Goal: Information Seeking & Learning: Check status

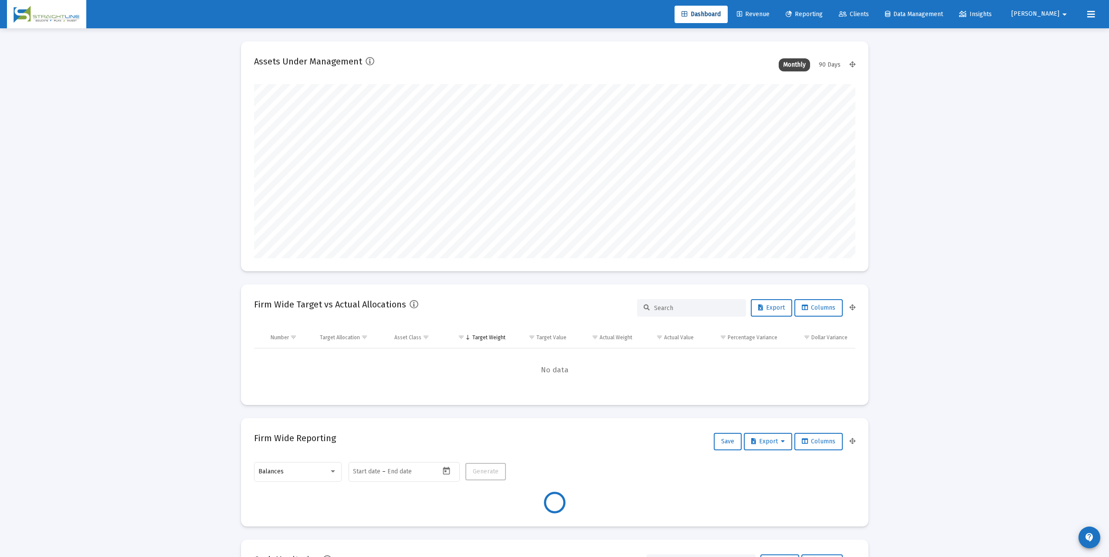
scroll to position [174, 324]
type input "2025-08-08"
click at [839, 11] on span "Beth" at bounding box center [1036, 13] width 48 height 7
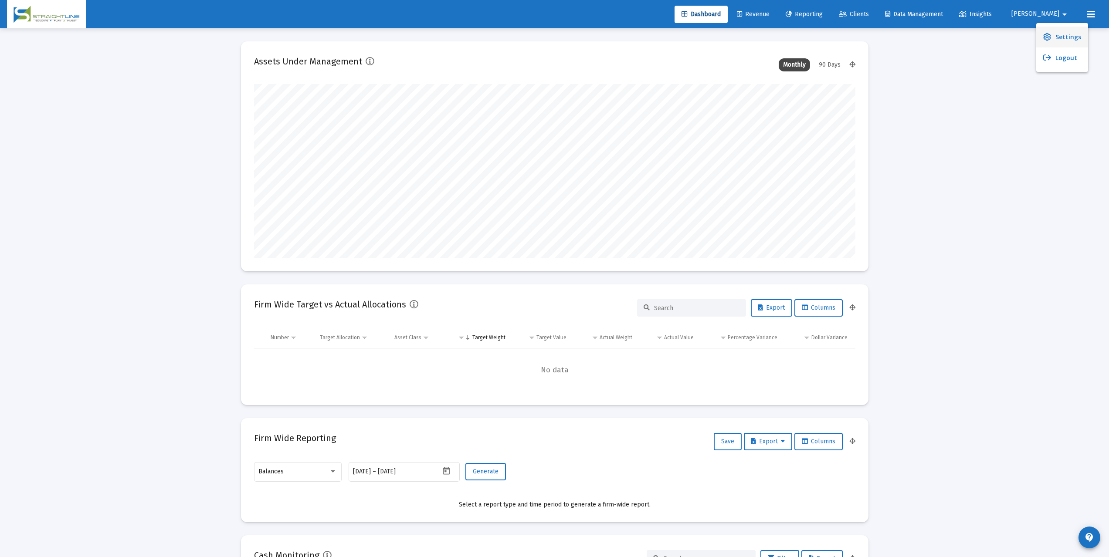
scroll to position [174, 281]
click at [839, 36] on link "Settings" at bounding box center [1062, 37] width 52 height 21
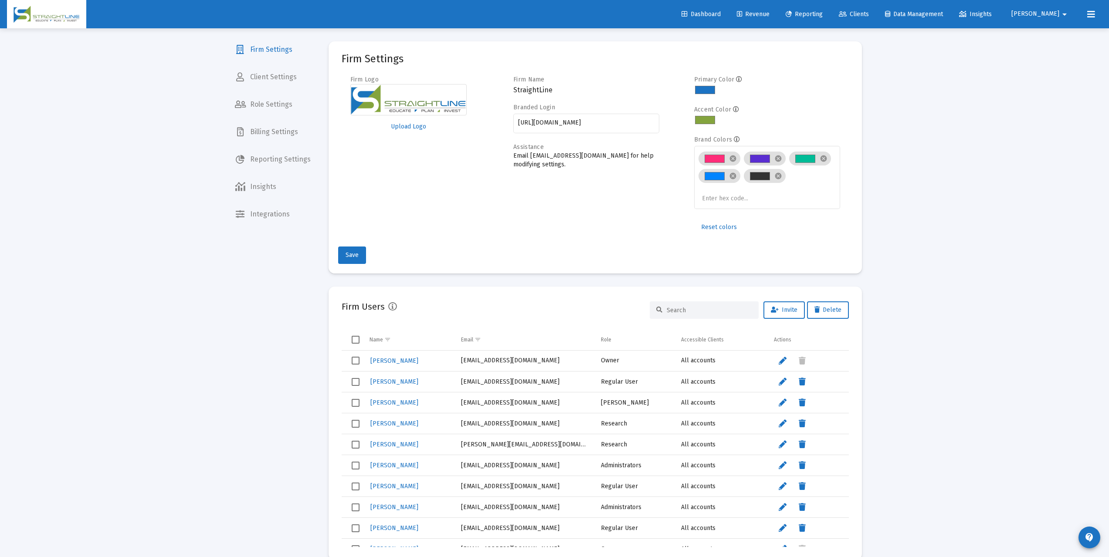
click at [284, 136] on span "Billing Settings" at bounding box center [273, 132] width 90 height 21
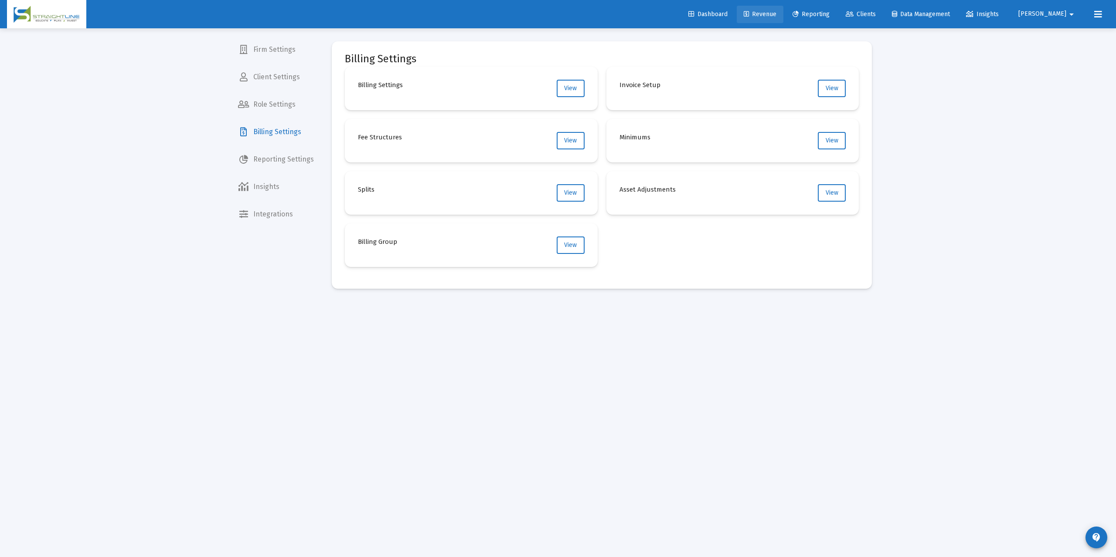
click at [776, 14] on span "Revenue" at bounding box center [760, 13] width 33 height 7
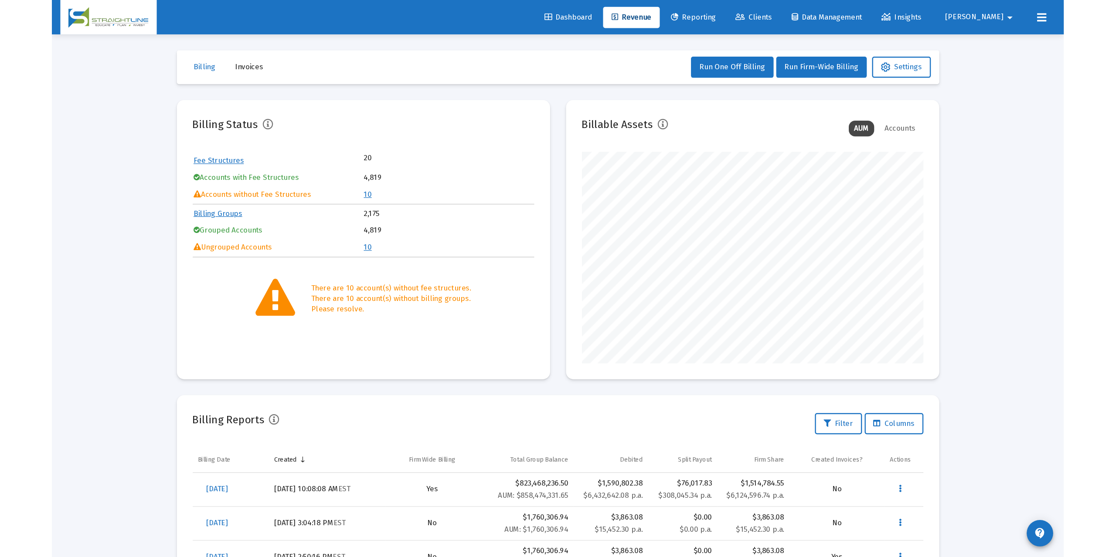
scroll to position [174, 281]
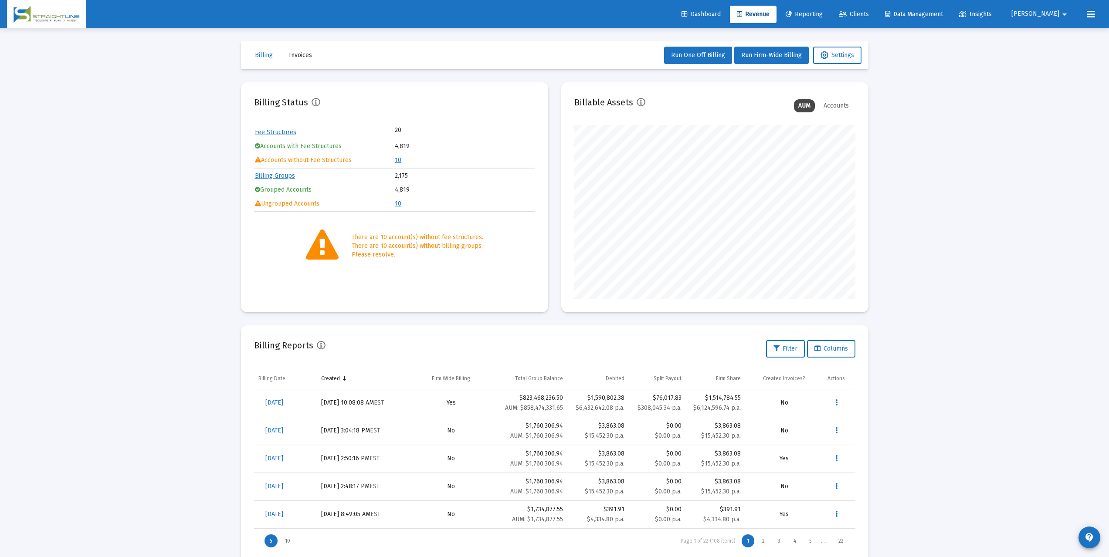
click at [839, 10] on link "Clients" at bounding box center [854, 14] width 44 height 17
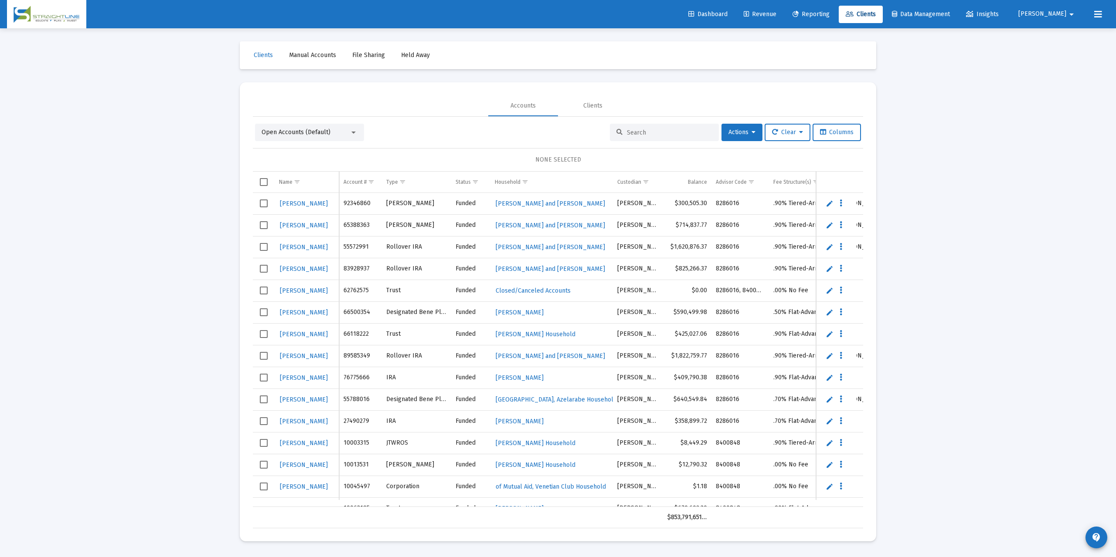
click at [627, 130] on input at bounding box center [669, 132] width 85 height 7
paste input "4QU05041"
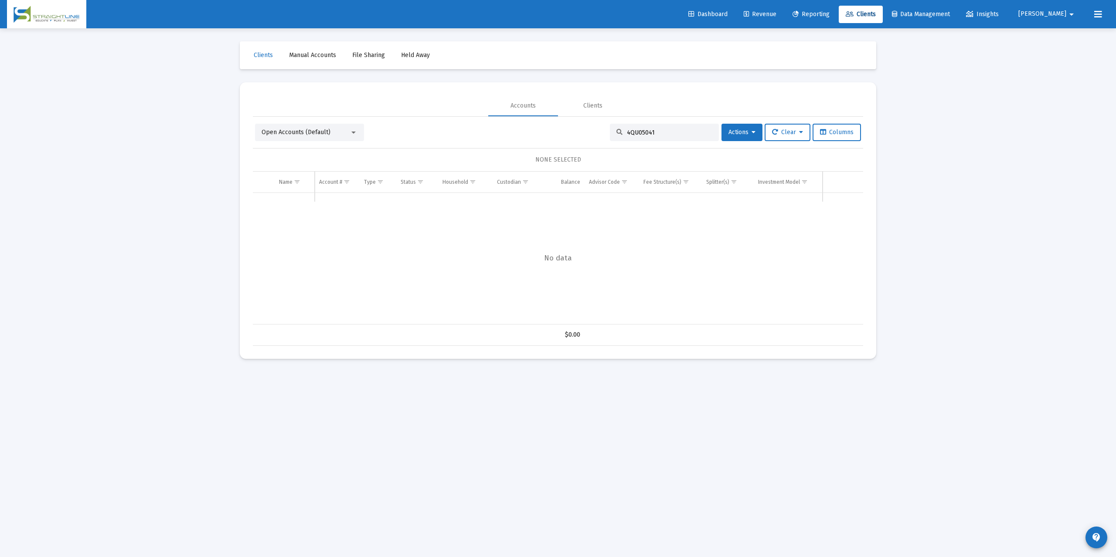
type input "4QU05041"
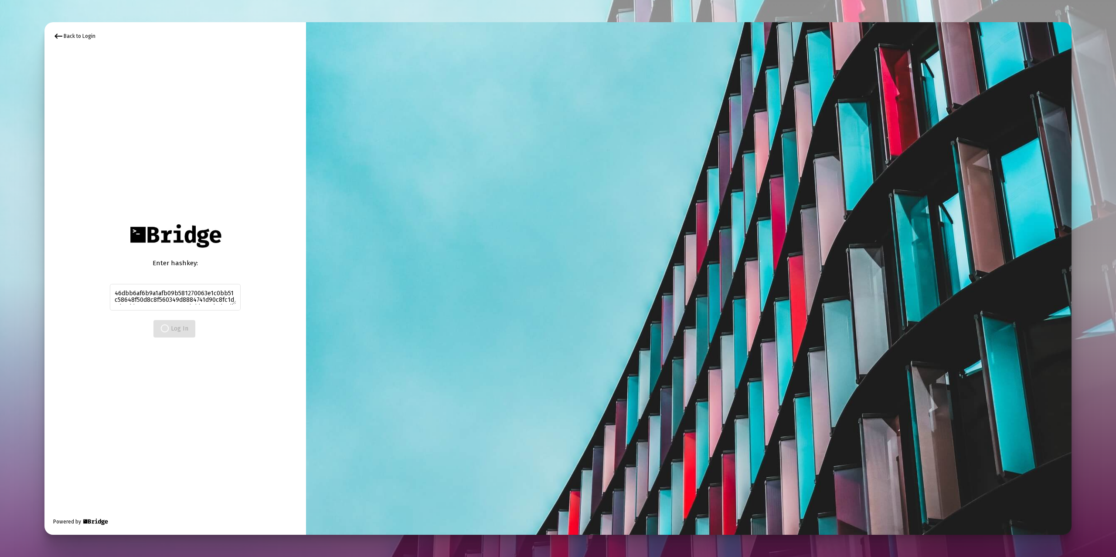
click at [175, 155] on div "keyboard_backspace Back to Login Enter hashkey: 46dbb6af6b9a1afb09b581270063e1c…" at bounding box center [175, 278] width 262 height 513
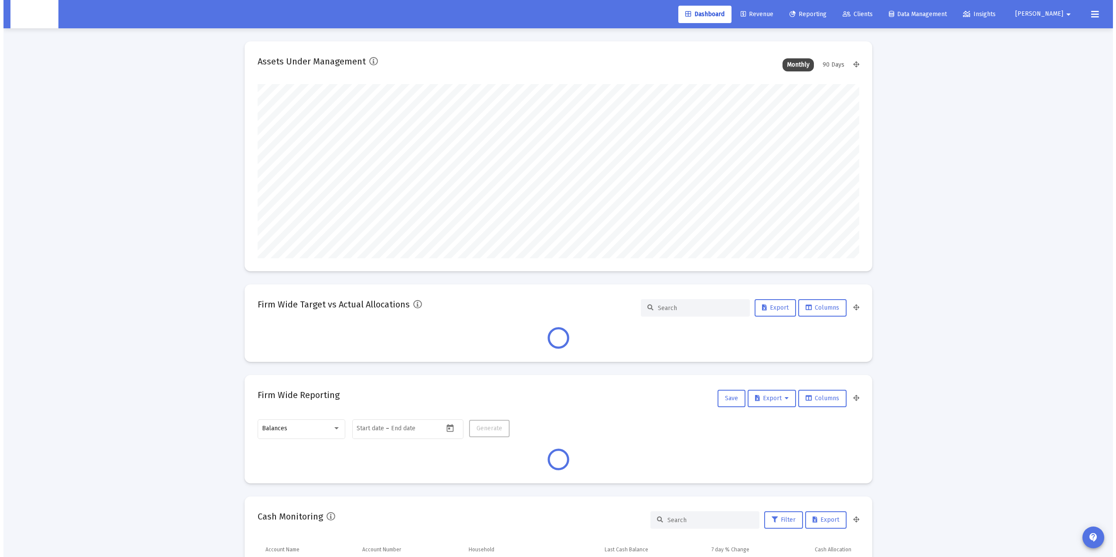
scroll to position [174, 601]
click at [770, 14] on span "Revenue" at bounding box center [753, 13] width 33 height 7
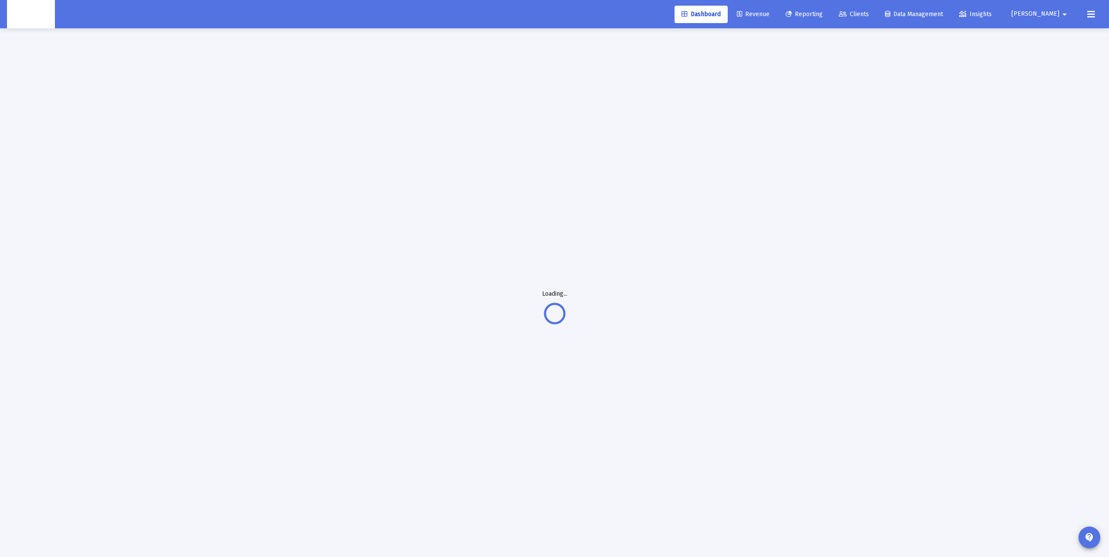
click at [770, 13] on span "Revenue" at bounding box center [753, 13] width 33 height 7
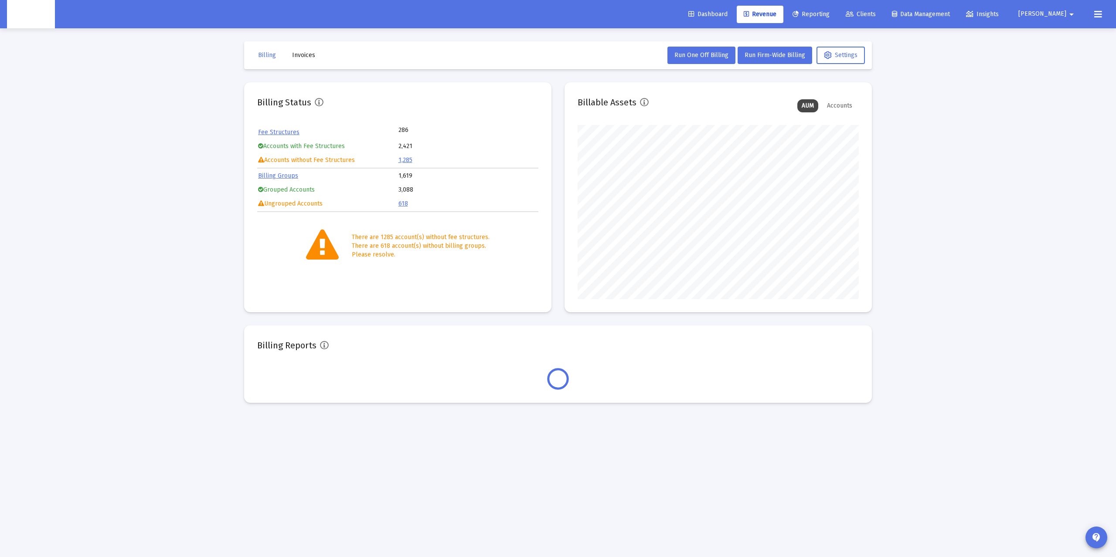
scroll to position [174, 281]
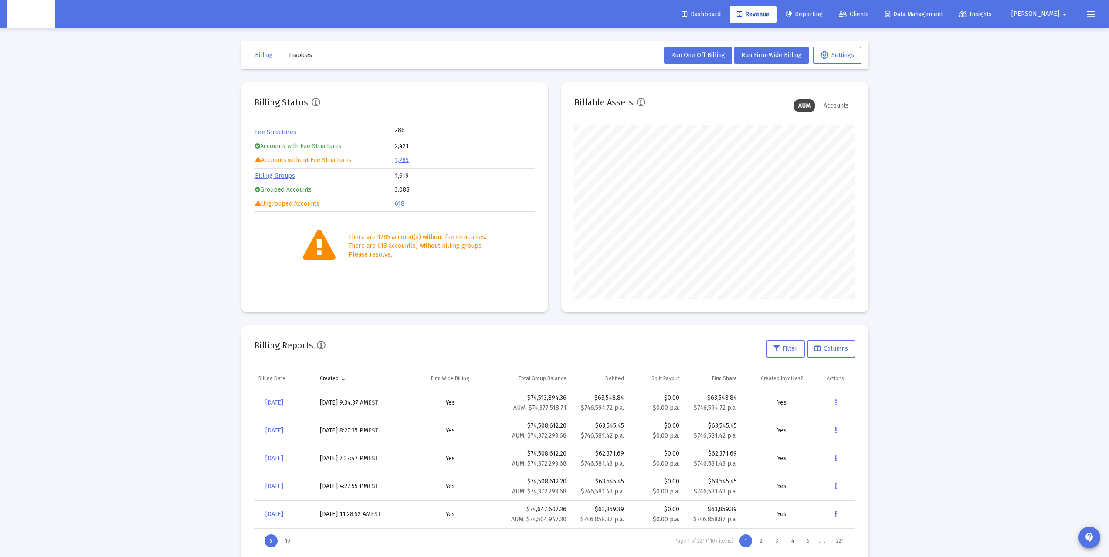
click at [306, 59] on button "Invoices" at bounding box center [300, 55] width 37 height 17
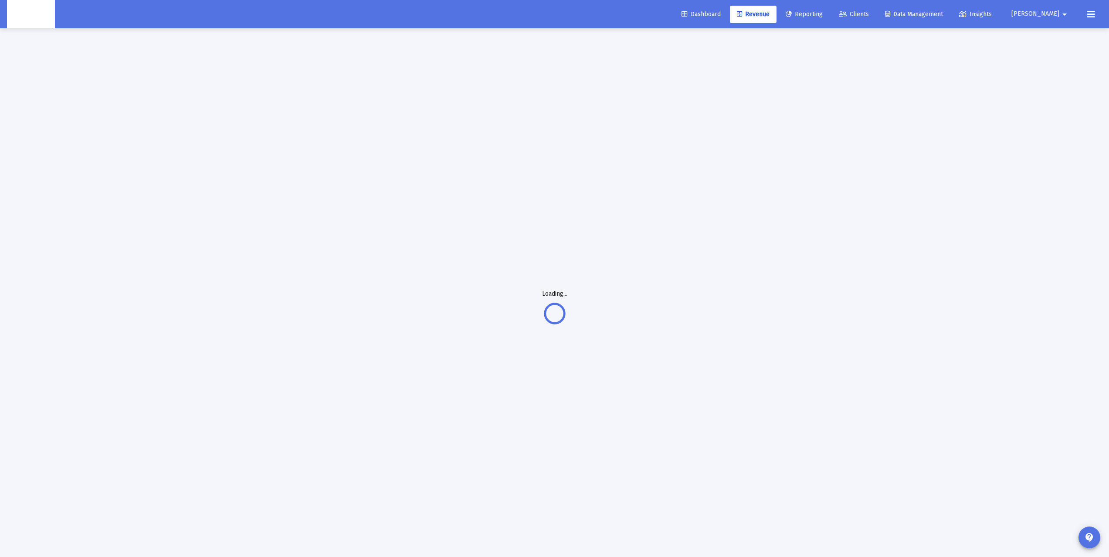
click at [869, 11] on span "Clients" at bounding box center [854, 13] width 30 height 7
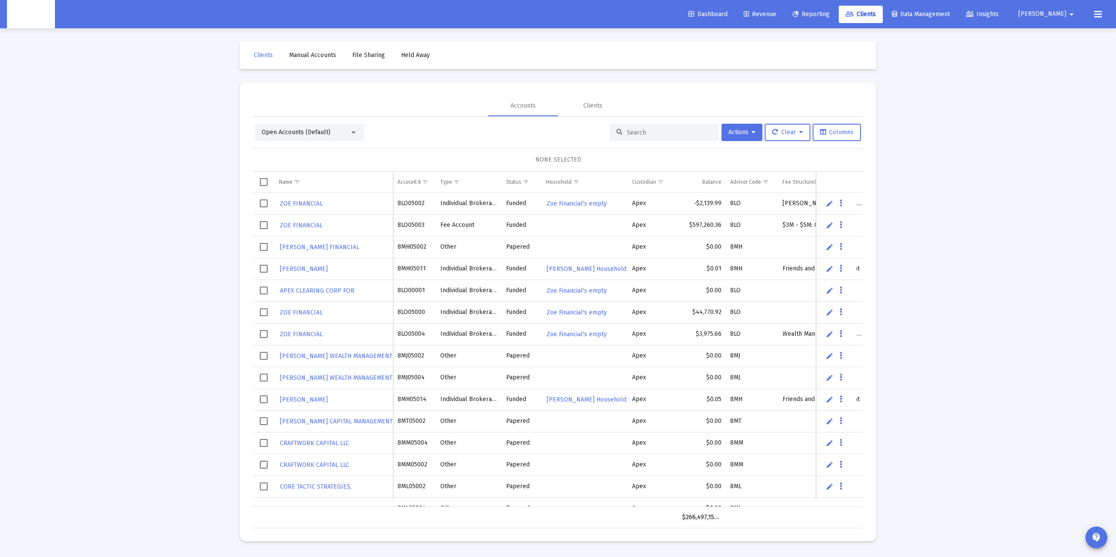
click at [633, 132] on input at bounding box center [669, 132] width 85 height 7
paste input "4QU05041"
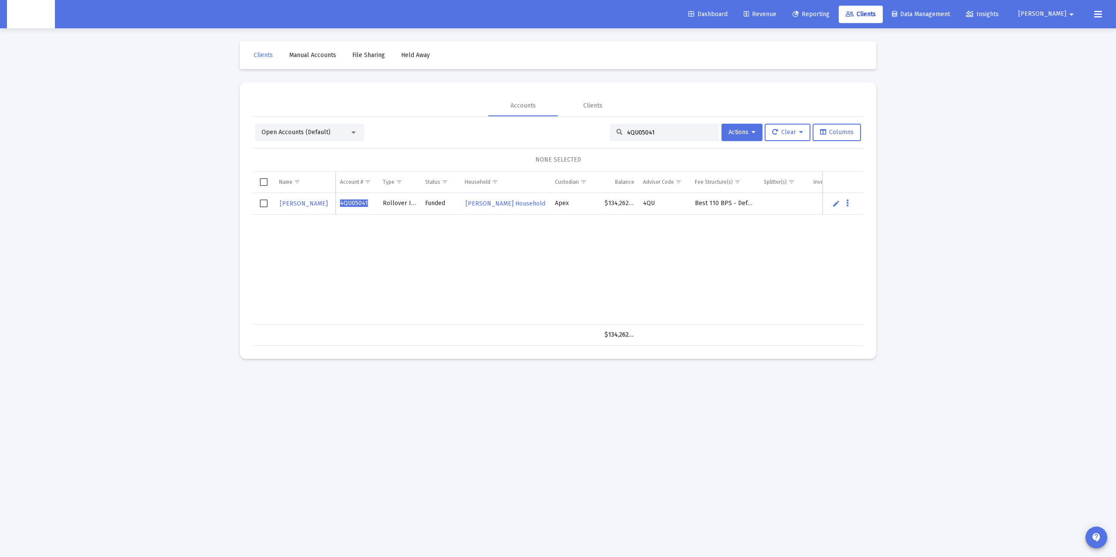
type input "4QU05041"
click at [776, 15] on span "Revenue" at bounding box center [760, 13] width 33 height 7
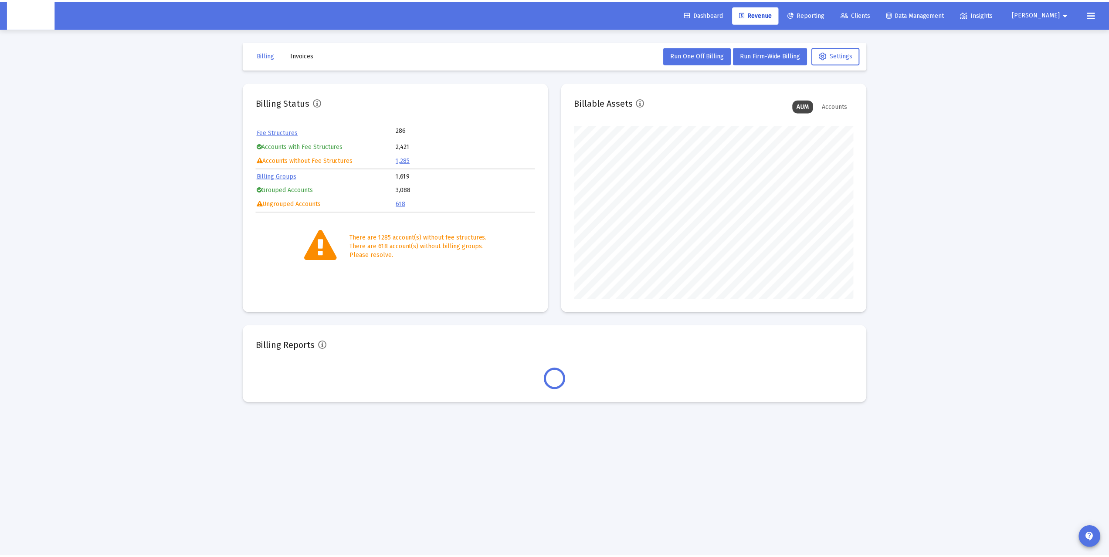
scroll to position [174, 281]
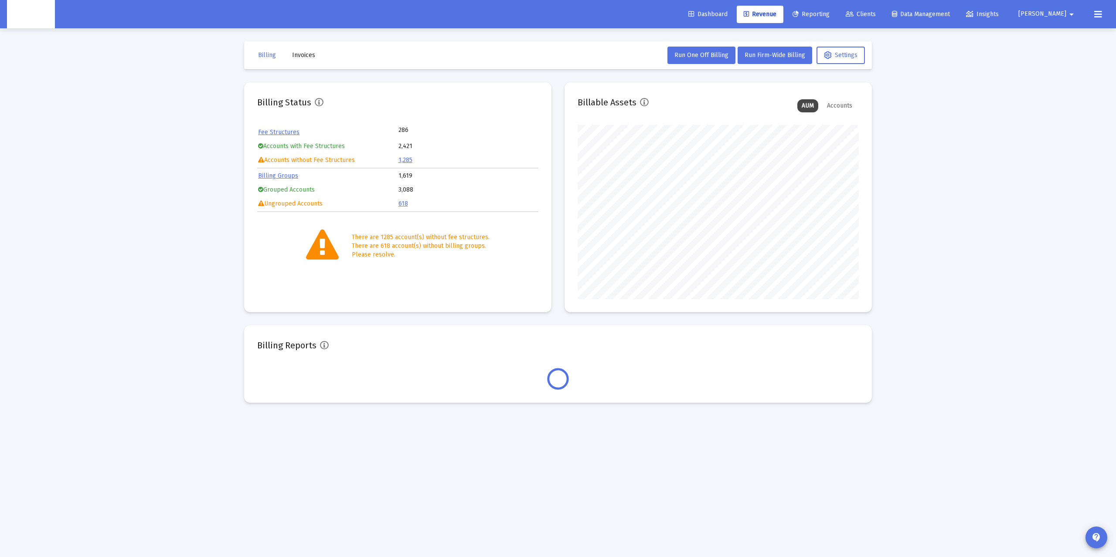
click at [307, 52] on span "Invoices" at bounding box center [303, 54] width 23 height 7
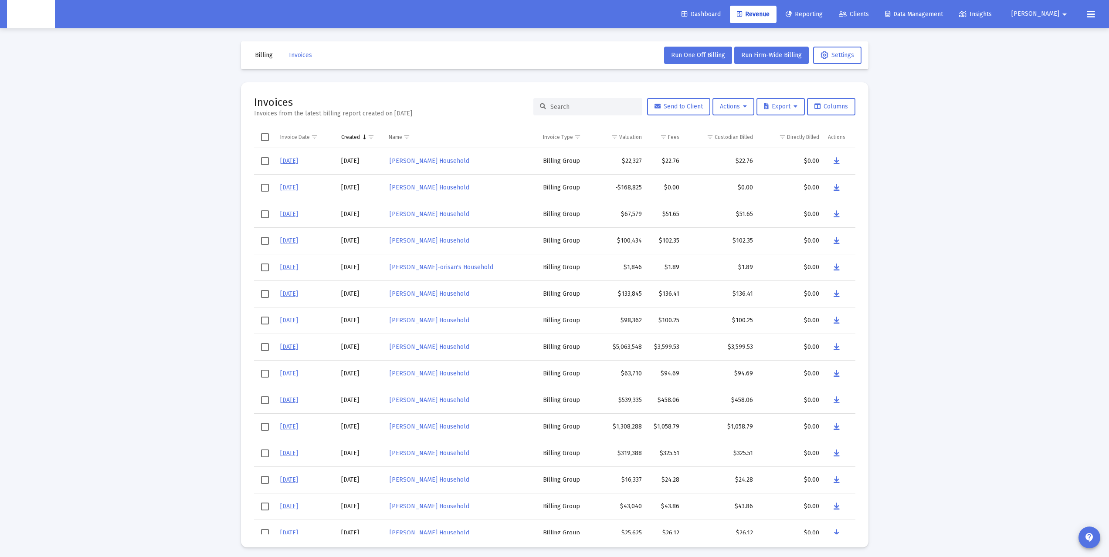
click at [559, 107] on input at bounding box center [592, 106] width 85 height 7
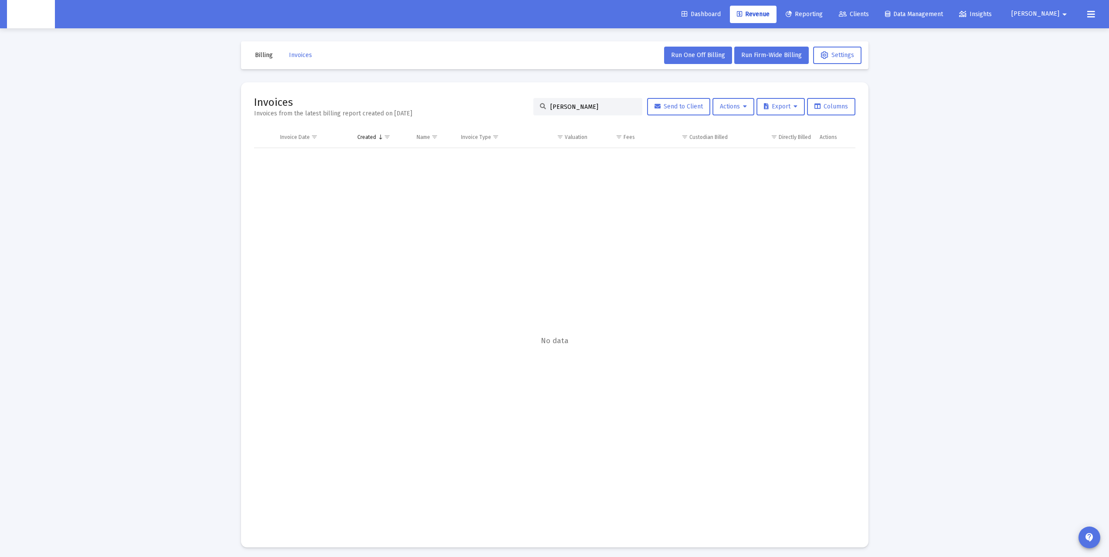
click at [567, 104] on input "[PERSON_NAME]" at bounding box center [592, 106] width 85 height 7
click at [744, 104] on icon at bounding box center [745, 107] width 4 height 6
click at [753, 150] on button "Load Historical Invoices" at bounding box center [753, 150] width 93 height 21
click at [581, 110] on input "[PERSON_NAME]" at bounding box center [592, 106] width 85 height 7
click at [590, 110] on input "[PERSON_NAME]" at bounding box center [592, 106] width 85 height 7
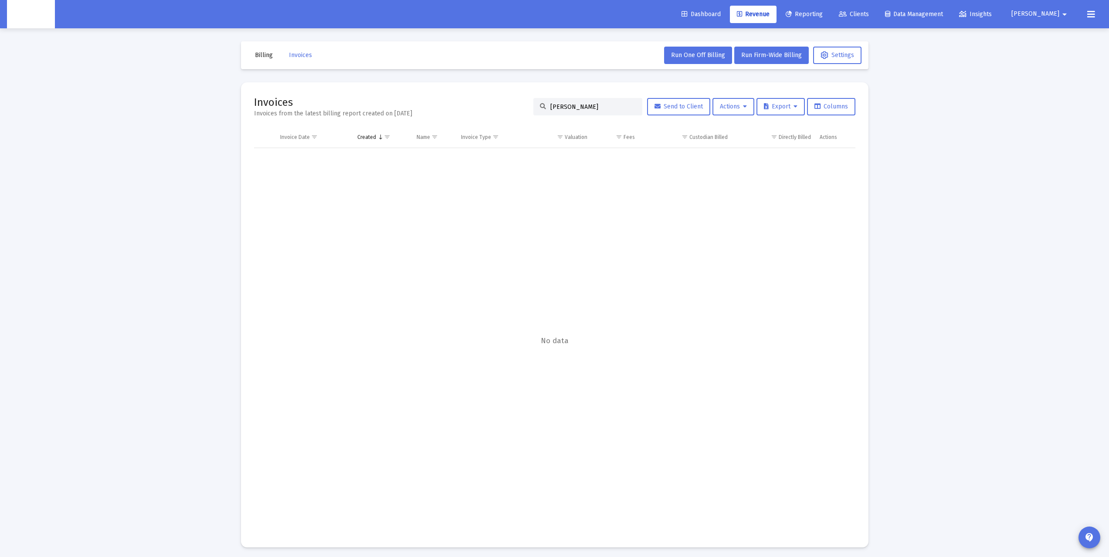
click at [587, 107] on input "[PERSON_NAME]" at bounding box center [592, 106] width 85 height 7
type input "[PERSON_NAME]"
drag, startPoint x: 564, startPoint y: 106, endPoint x: 498, endPoint y: 115, distance: 66.8
click at [498, 115] on div "Invoices Invoices from the latest billing report created on [DATE] [PERSON_NAME…" at bounding box center [554, 106] width 601 height 23
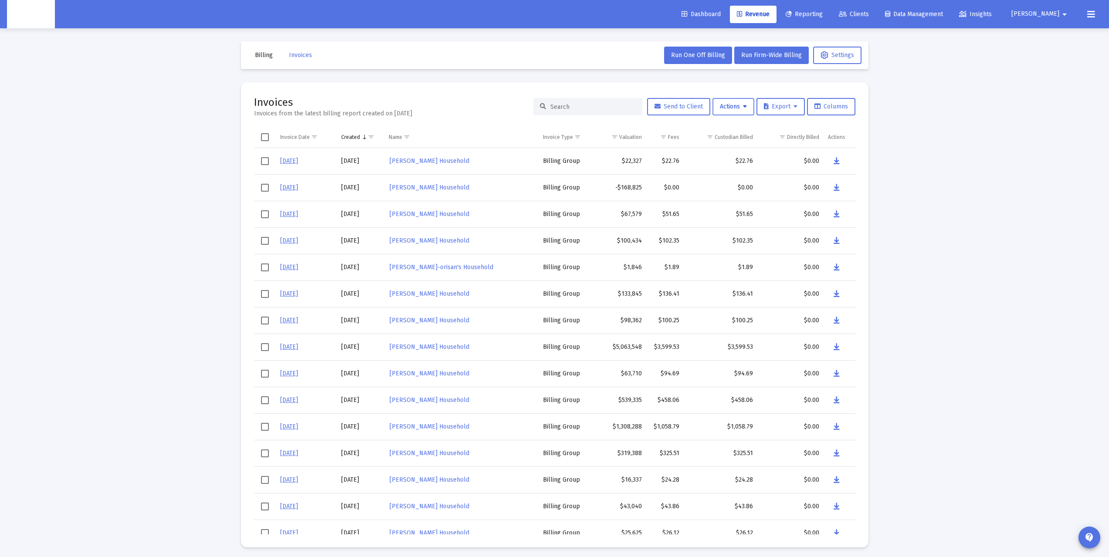
click at [727, 109] on span "Actions" at bounding box center [733, 106] width 27 height 7
drag, startPoint x: 907, startPoint y: 211, endPoint x: 825, endPoint y: 230, distance: 84.2
click at [907, 211] on div at bounding box center [554, 278] width 1109 height 557
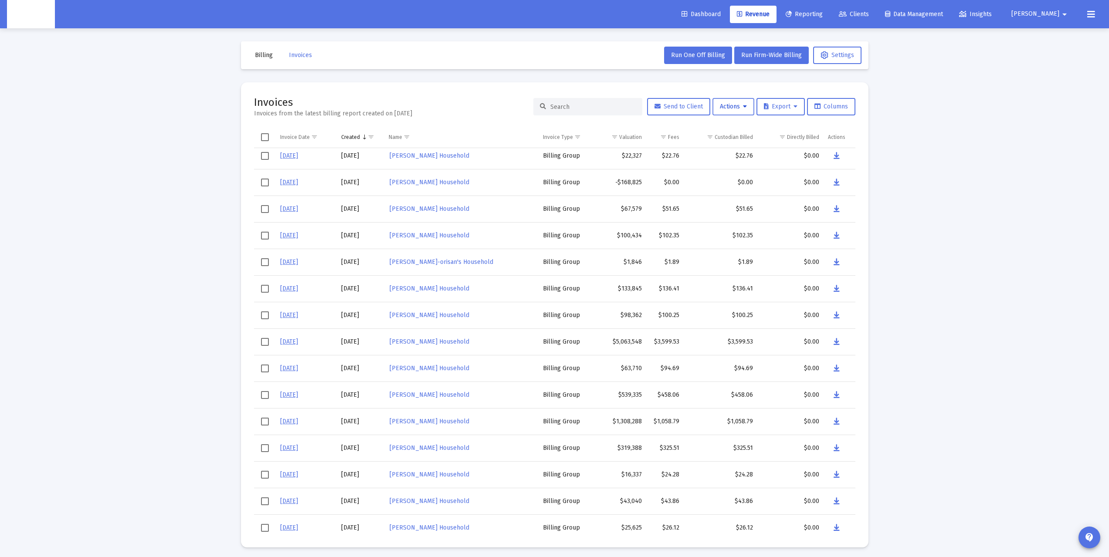
click at [737, 107] on span "Actions" at bounding box center [733, 106] width 27 height 7
click at [749, 145] on button "Load Historical Invoices" at bounding box center [753, 150] width 93 height 21
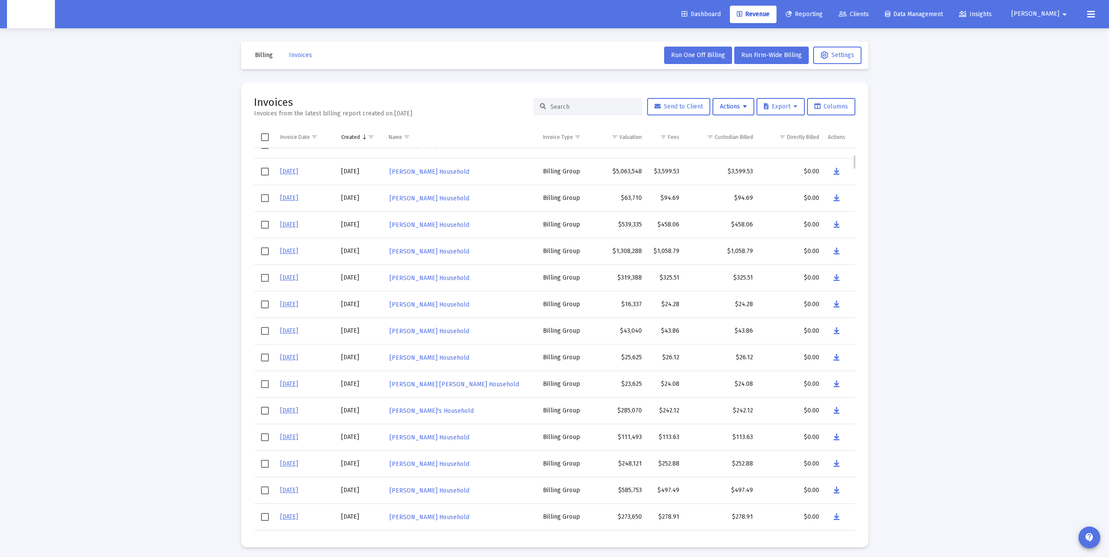
scroll to position [0, 0]
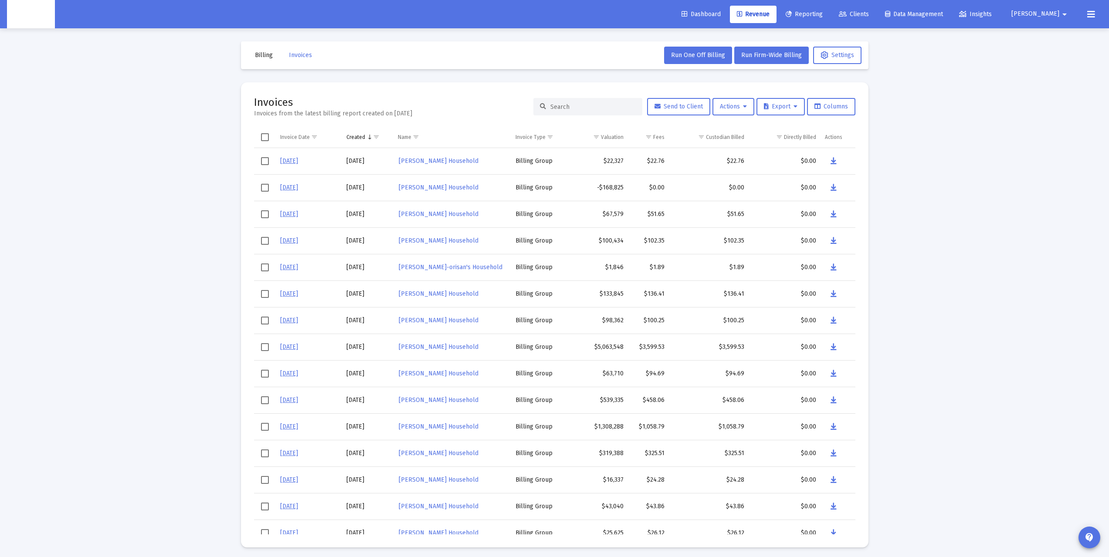
click at [993, 188] on div "Loading... Billing Invoices Run One Off Billing Run Firm-Wide Billing Settings …" at bounding box center [554, 280] width 1109 height 561
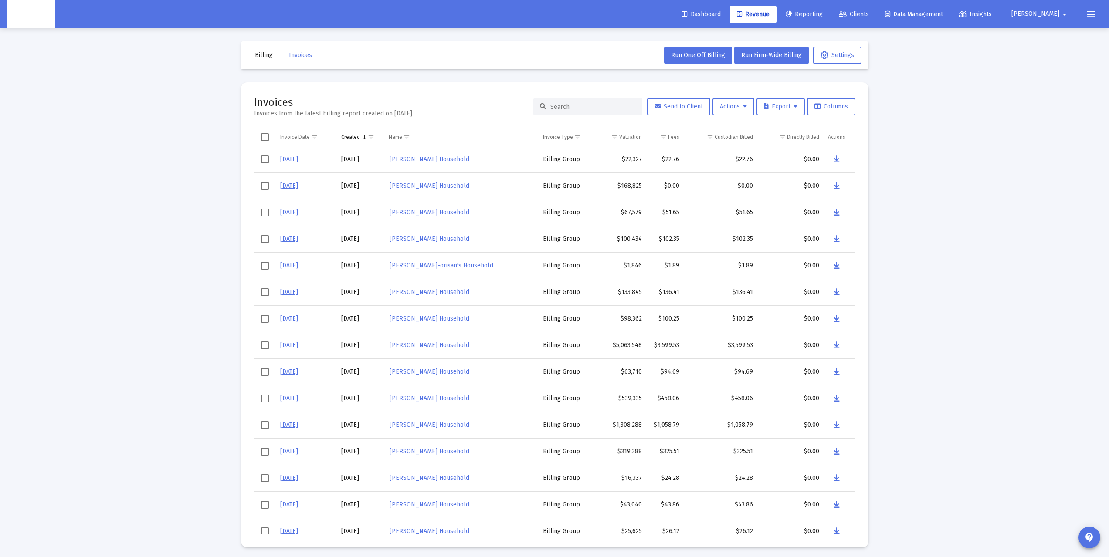
click at [989, 173] on div "Loading... Billing Invoices Run One Off Billing Run Firm-Wide Billing Settings …" at bounding box center [554, 280] width 1109 height 561
drag, startPoint x: 602, startPoint y: 105, endPoint x: 594, endPoint y: 100, distance: 9.2
click at [602, 104] on input at bounding box center [592, 106] width 85 height 7
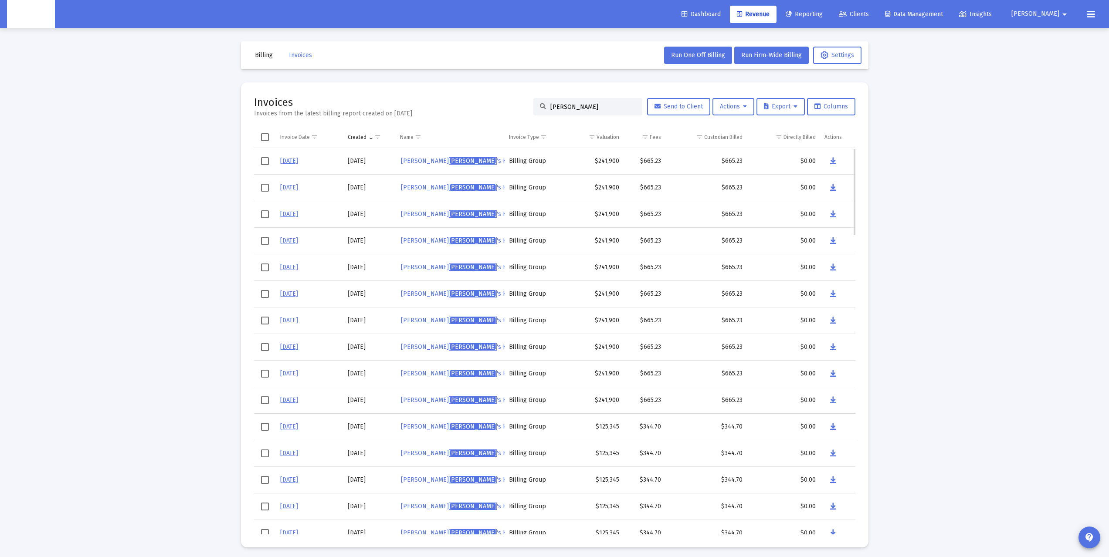
type input "[PERSON_NAME]"
click at [836, 160] on icon "Data grid" at bounding box center [833, 161] width 6 height 10
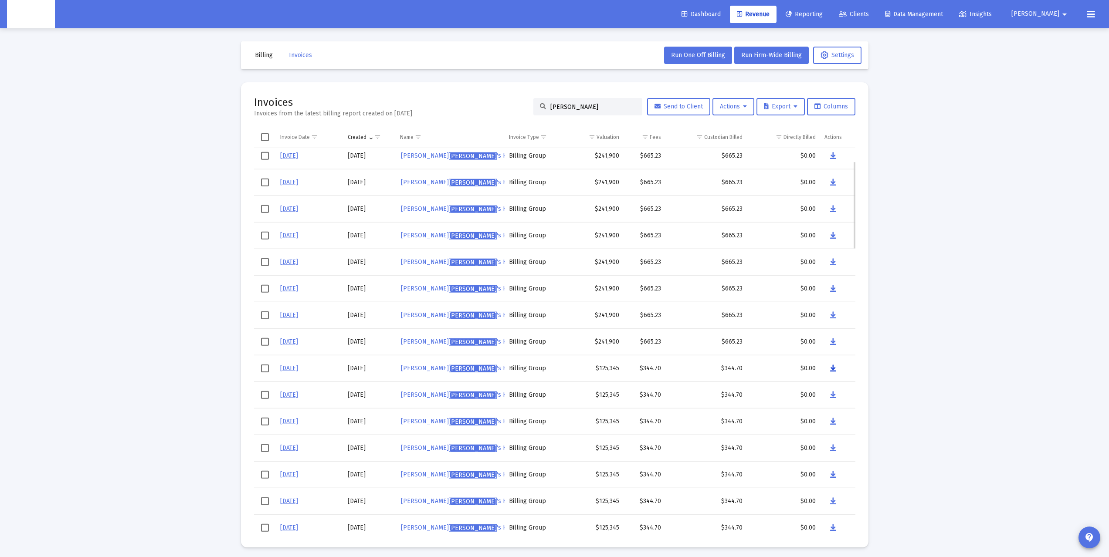
click at [835, 367] on icon "Data grid" at bounding box center [833, 368] width 6 height 10
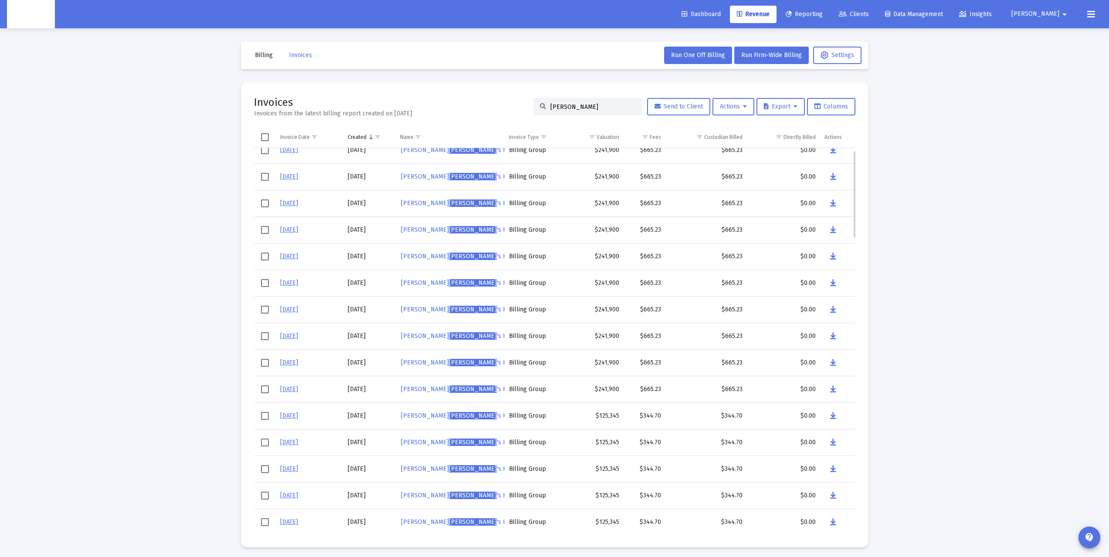
scroll to position [0, 0]
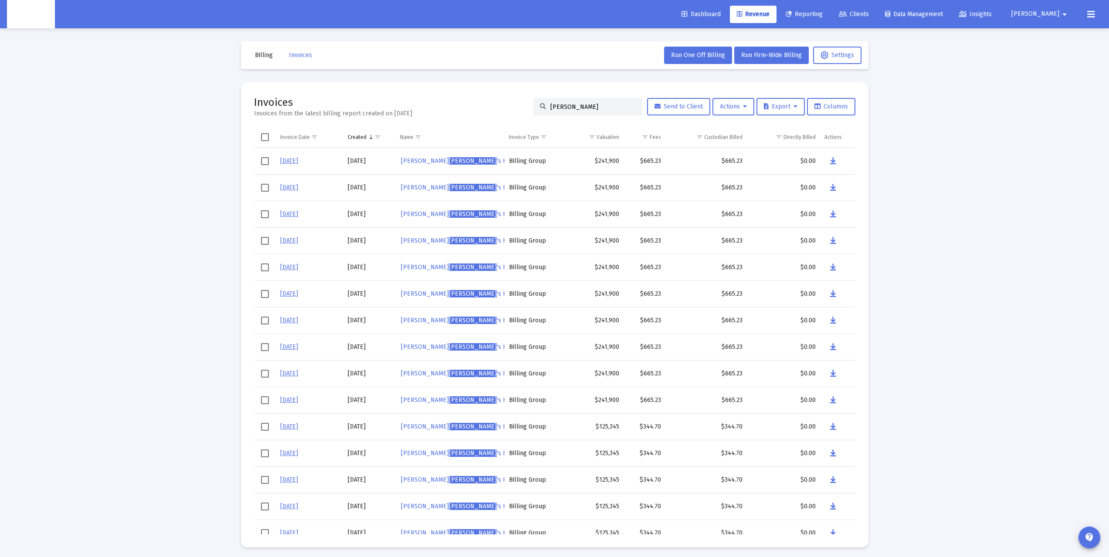
click at [721, 17] on span "Dashboard" at bounding box center [701, 13] width 39 height 7
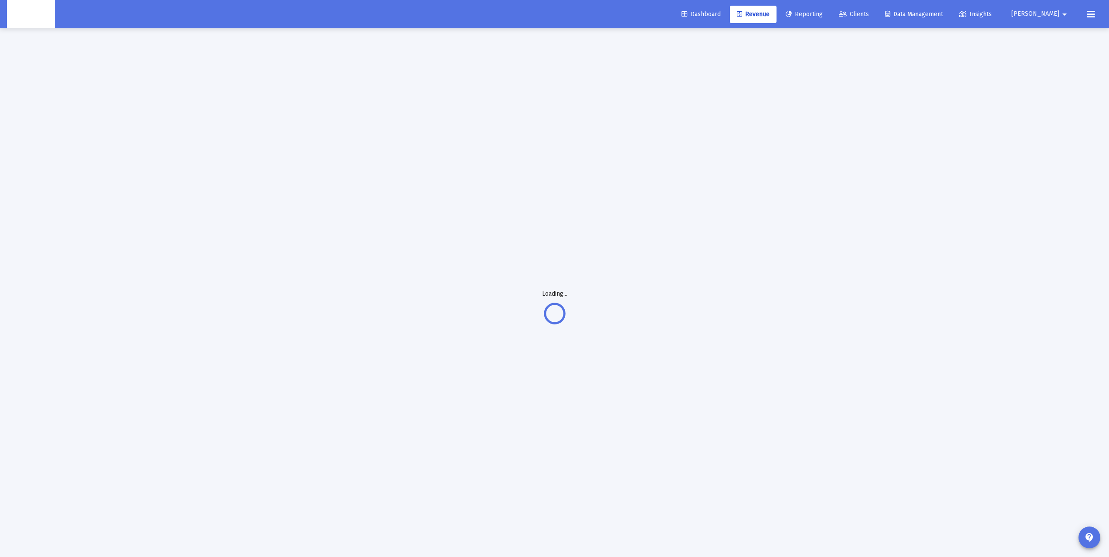
click at [876, 6] on link "Clients" at bounding box center [854, 14] width 44 height 17
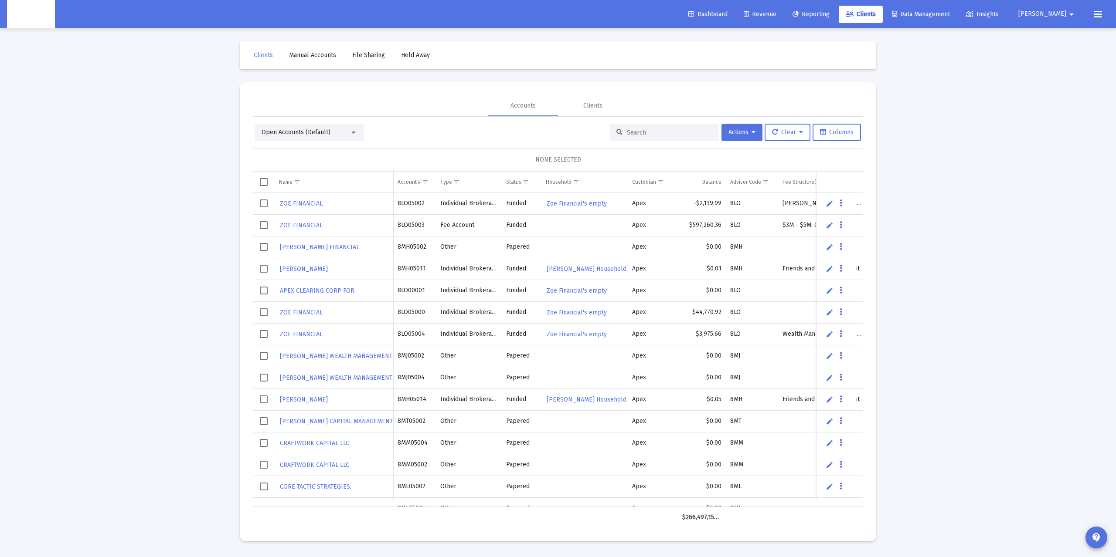
click at [641, 132] on input at bounding box center [669, 132] width 85 height 7
paste input "4QU05041"
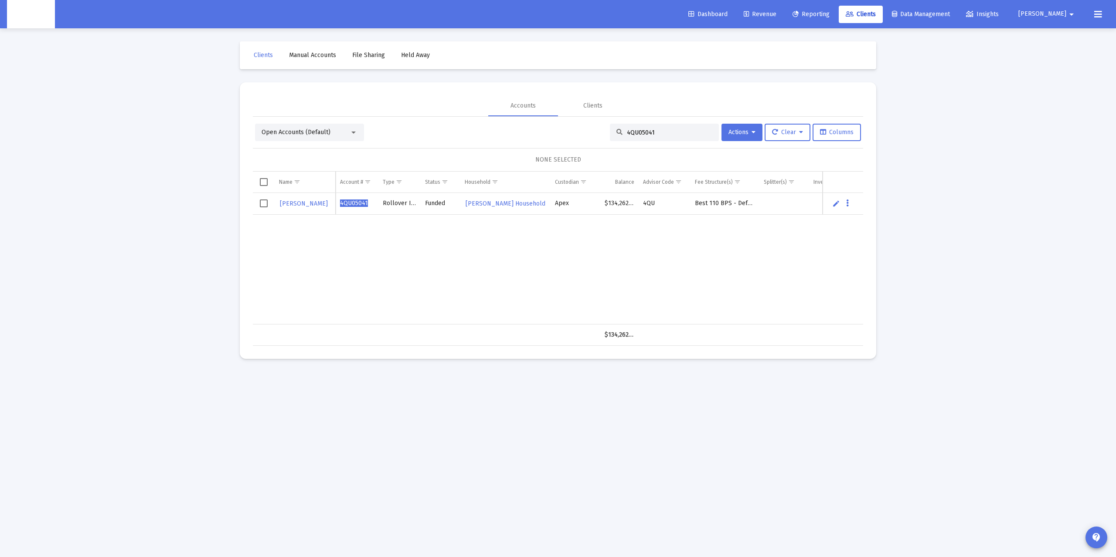
type input "4QU05041"
click at [1070, 7] on mat-icon "arrow_drop_down" at bounding box center [1071, 14] width 10 height 17
click at [1070, 35] on span "Settings" at bounding box center [1078, 37] width 26 height 21
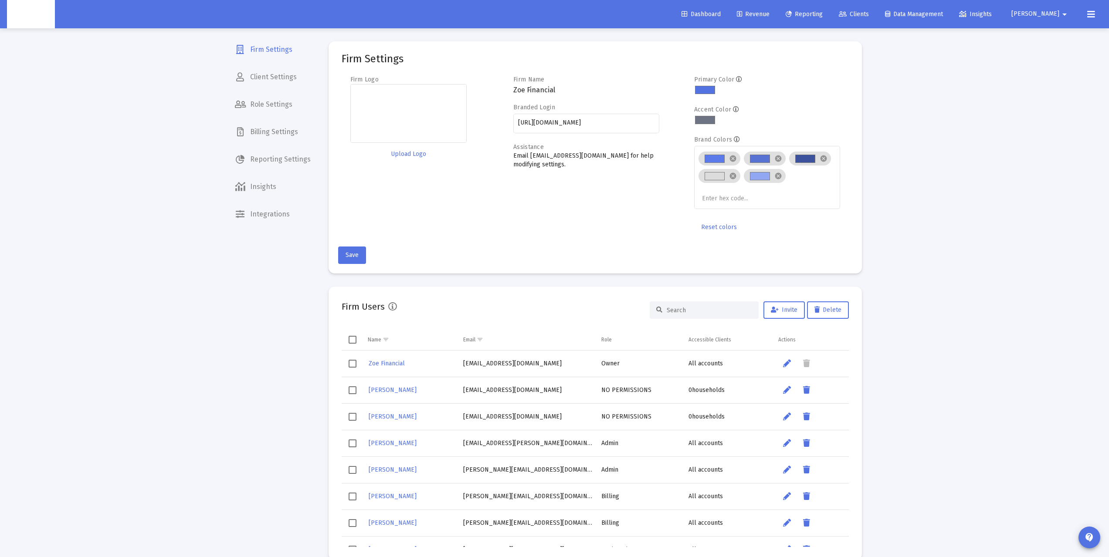
drag, startPoint x: 932, startPoint y: 203, endPoint x: 926, endPoint y: 209, distance: 9.2
click at [932, 203] on div "Loading... Firm Settings Client Settings Role Settings Billing Settings Reporti…" at bounding box center [554, 402] width 1109 height 805
